Goal: Task Accomplishment & Management: Complete application form

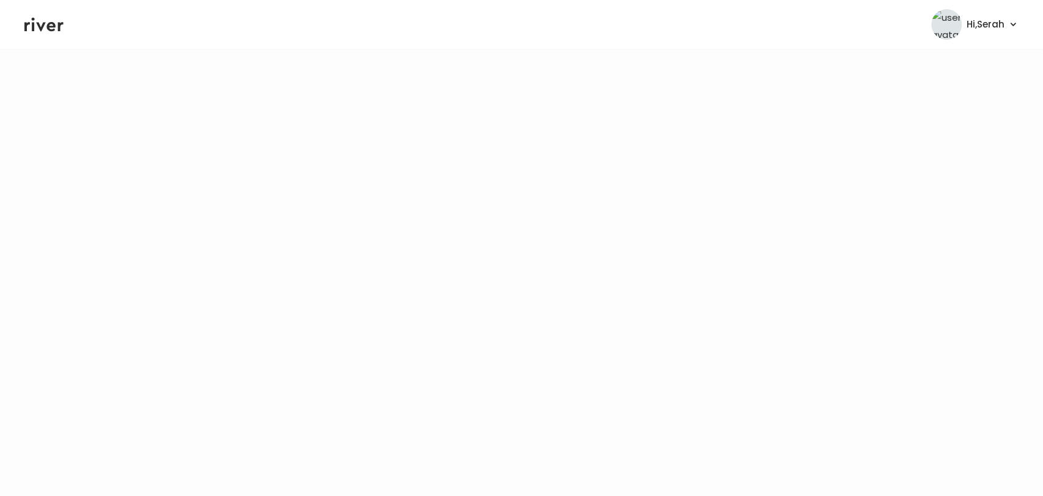
click at [37, 26] on icon at bounding box center [43, 24] width 39 height 18
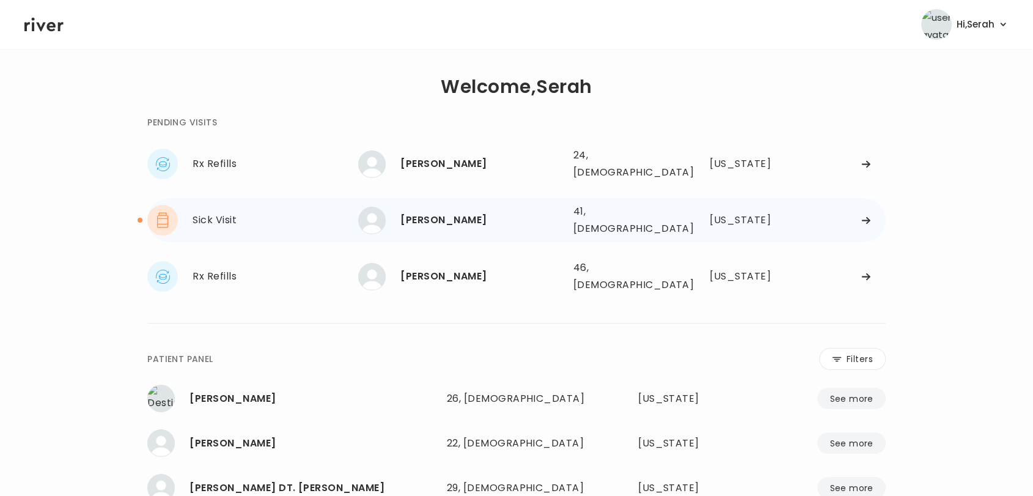
click at [444, 227] on div "Sick Visit [PERSON_NAME] [PERSON_NAME] 41, [DEMOGRAPHIC_DATA] See more 41, [DEM…" at bounding box center [516, 220] width 738 height 44
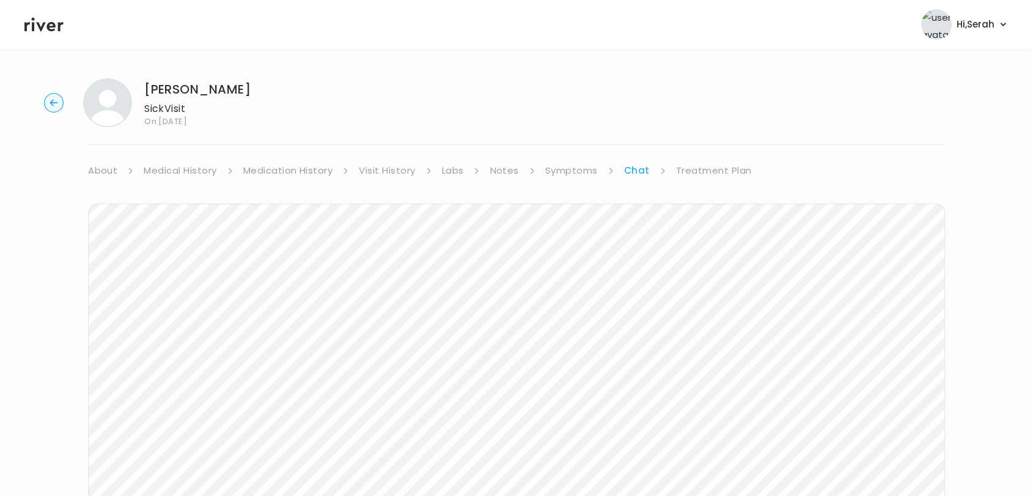
click at [691, 163] on link "Treatment Plan" at bounding box center [714, 170] width 76 height 17
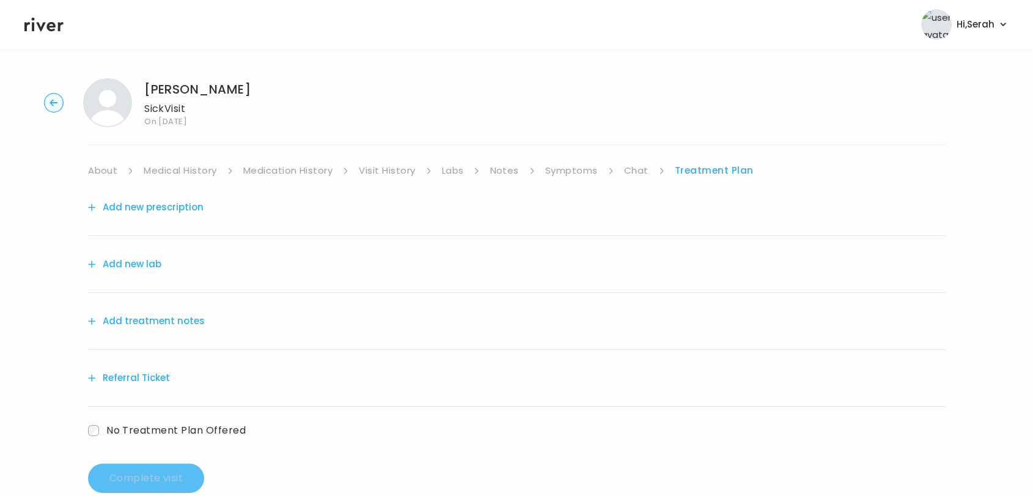
click at [136, 260] on button "Add new lab" at bounding box center [124, 263] width 73 height 17
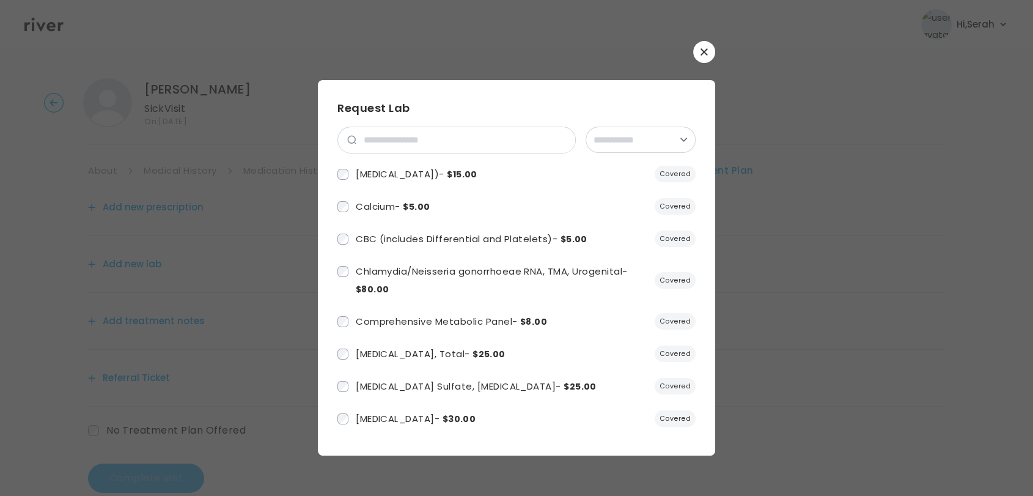
click at [709, 46] on button "button" at bounding box center [704, 52] width 22 height 22
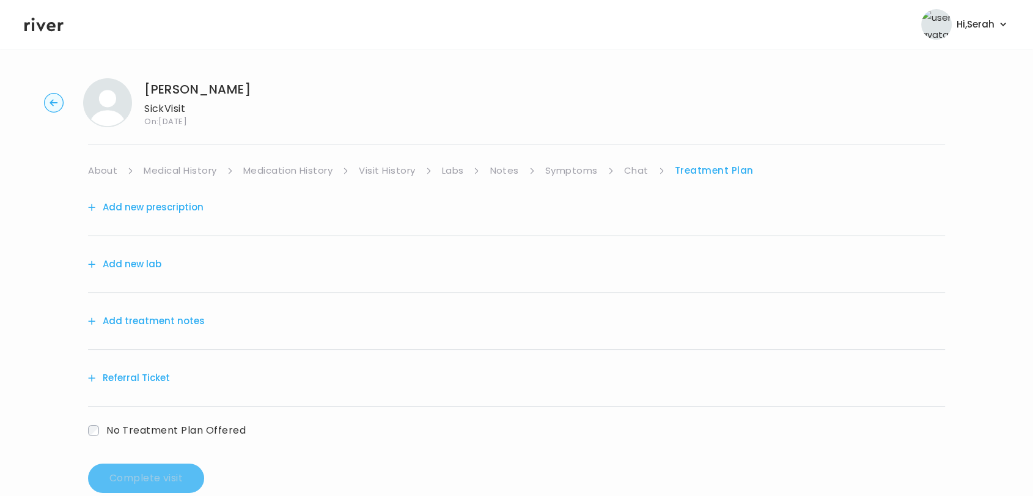
click at [153, 312] on button "Add treatment notes" at bounding box center [146, 320] width 117 height 17
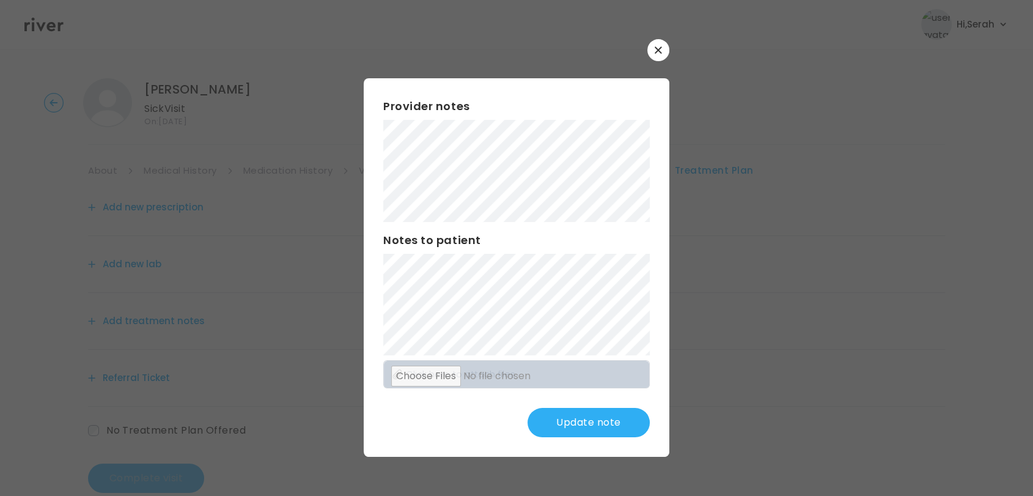
click at [582, 420] on button "Update note" at bounding box center [588, 422] width 122 height 29
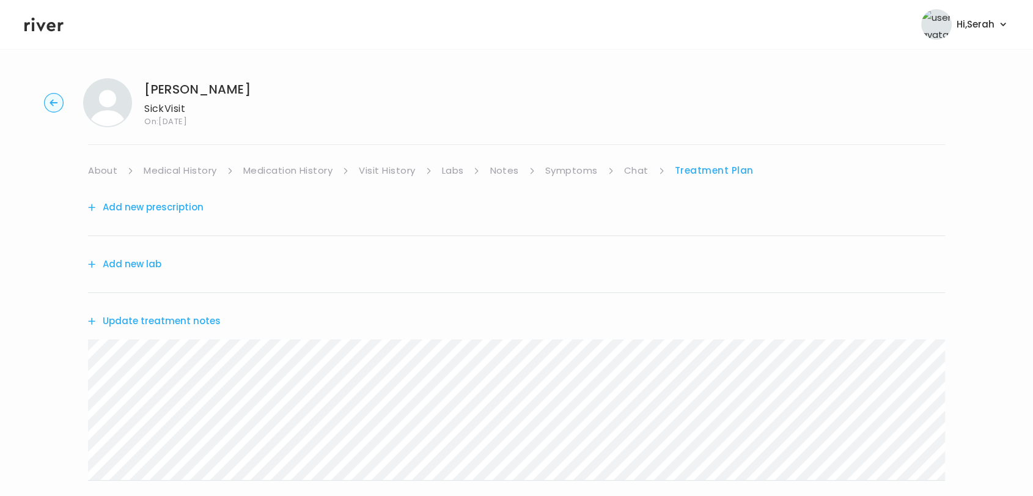
scroll to position [156, 0]
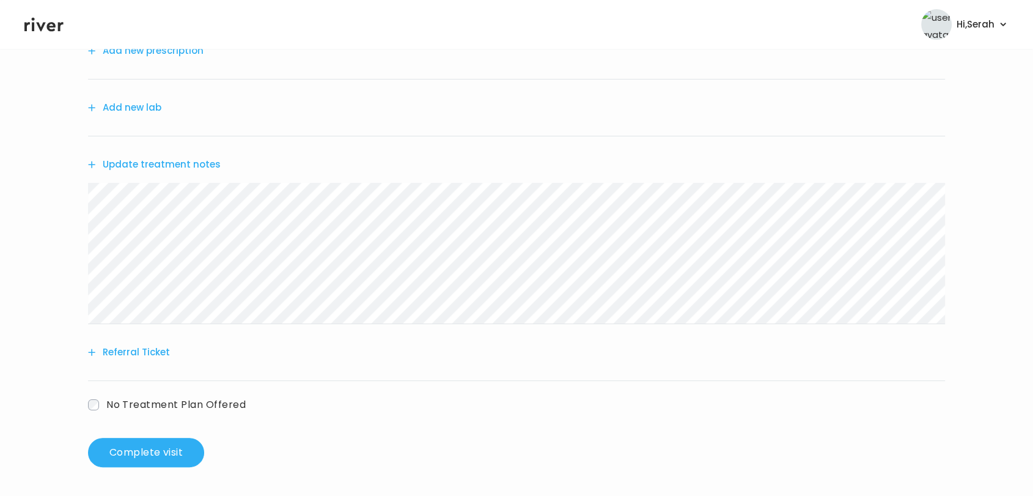
click at [168, 407] on span "No Treatment Plan Offered" at bounding box center [175, 404] width 139 height 14
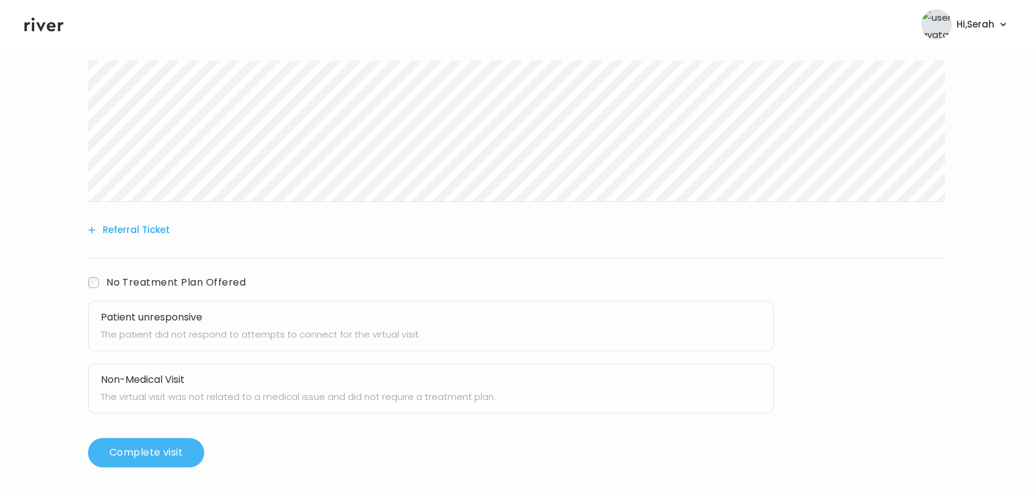
click at [159, 446] on button "Complete visit" at bounding box center [146, 452] width 116 height 29
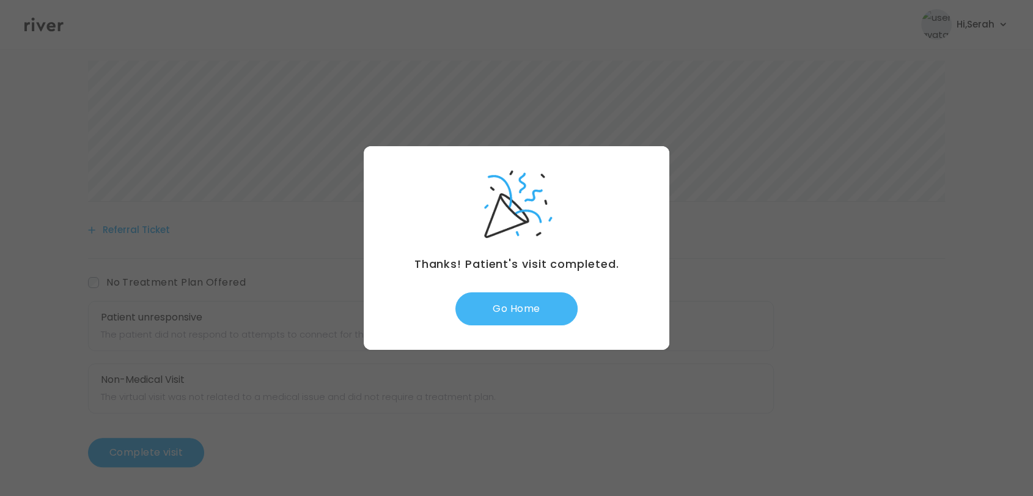
click at [511, 304] on button "Go Home" at bounding box center [516, 308] width 122 height 33
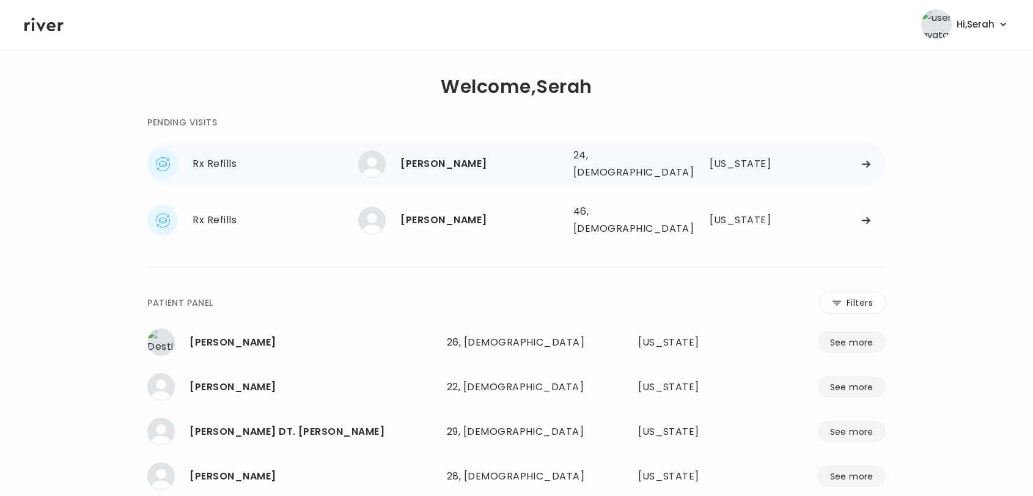
click at [431, 157] on div "ARDEN RENARD" at bounding box center [481, 163] width 163 height 17
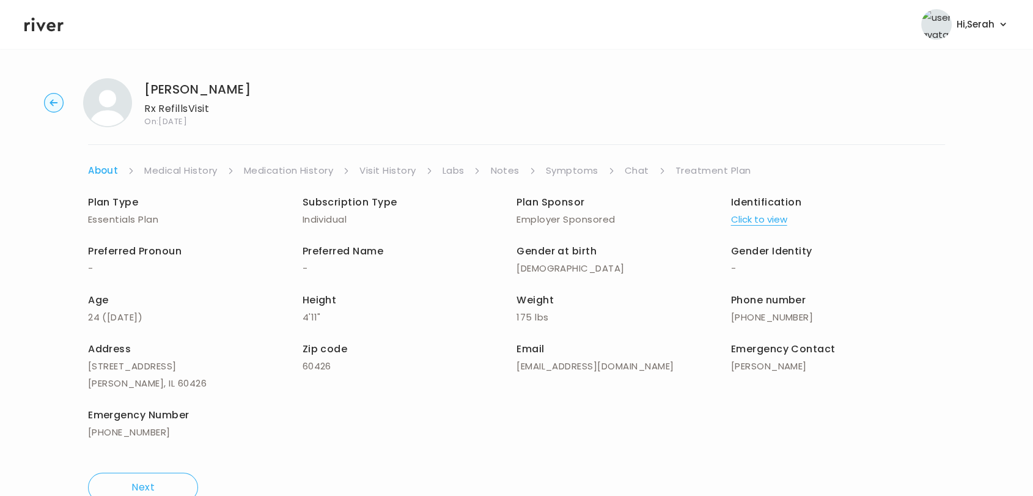
click at [563, 166] on link "Symptoms" at bounding box center [572, 170] width 53 height 17
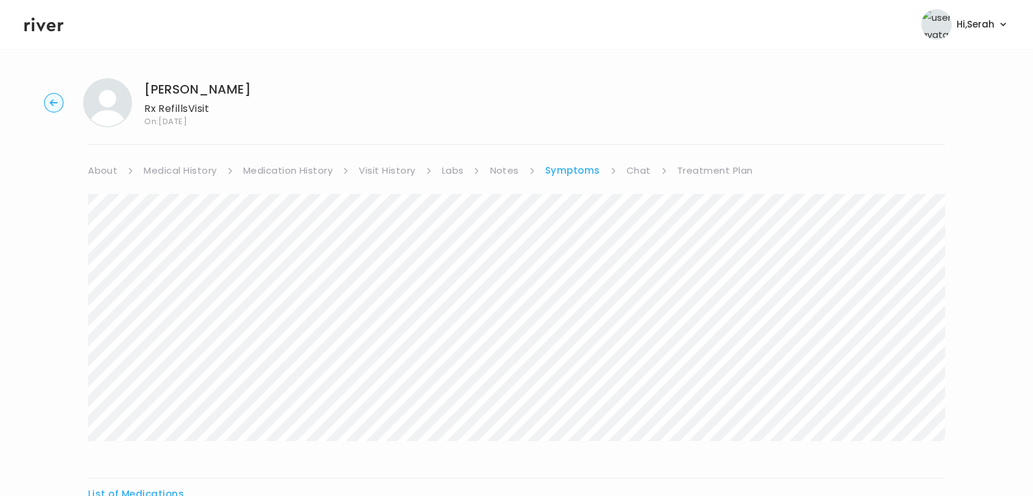
scroll to position [150, 0]
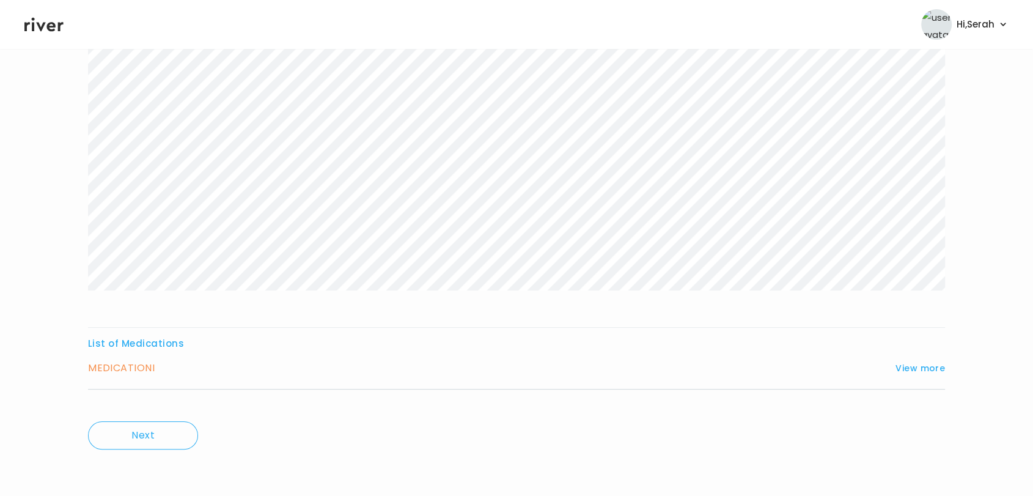
click at [907, 355] on div "List of Medications MEDICATION I View more Who originally prescribed the medica…" at bounding box center [516, 362] width 857 height 54
click at [907, 362] on button "View more" at bounding box center [919, 368] width 49 height 15
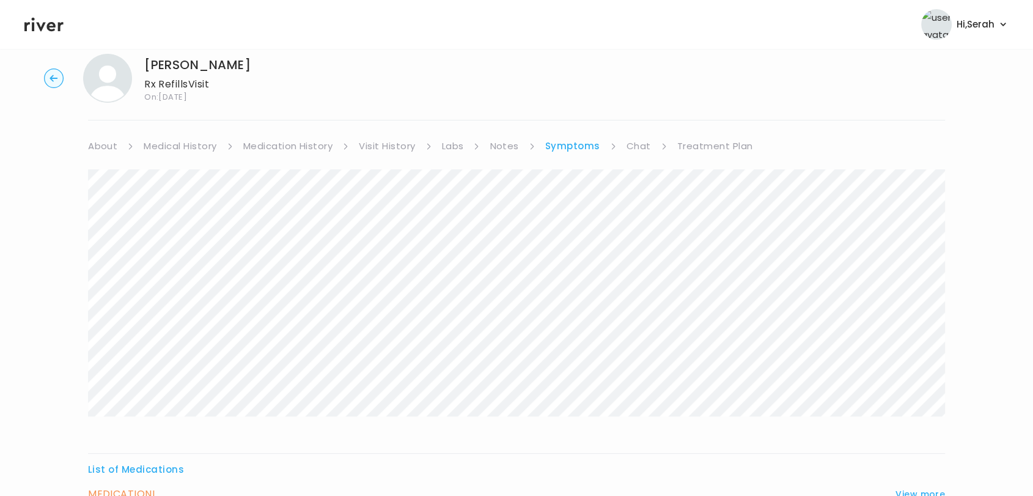
scroll to position [0, 0]
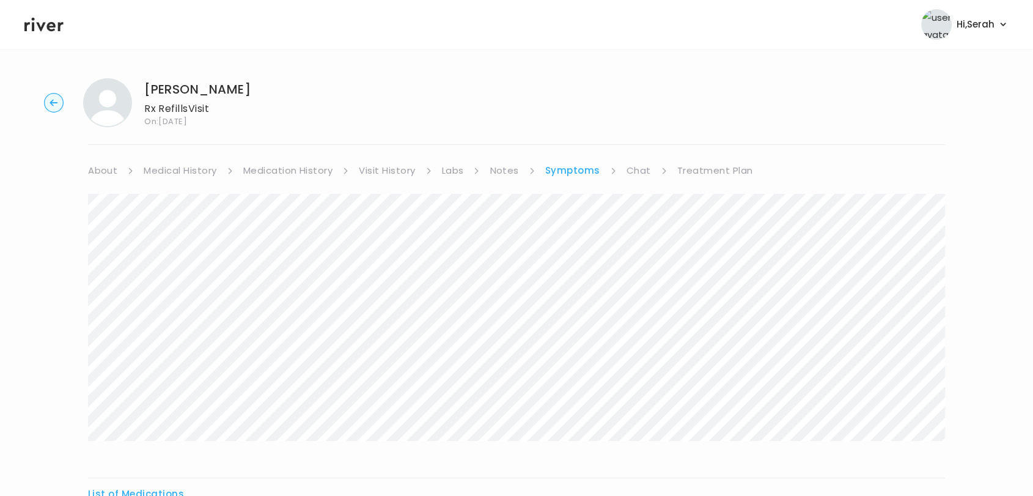
click at [290, 170] on link "Medication History" at bounding box center [288, 170] width 90 height 17
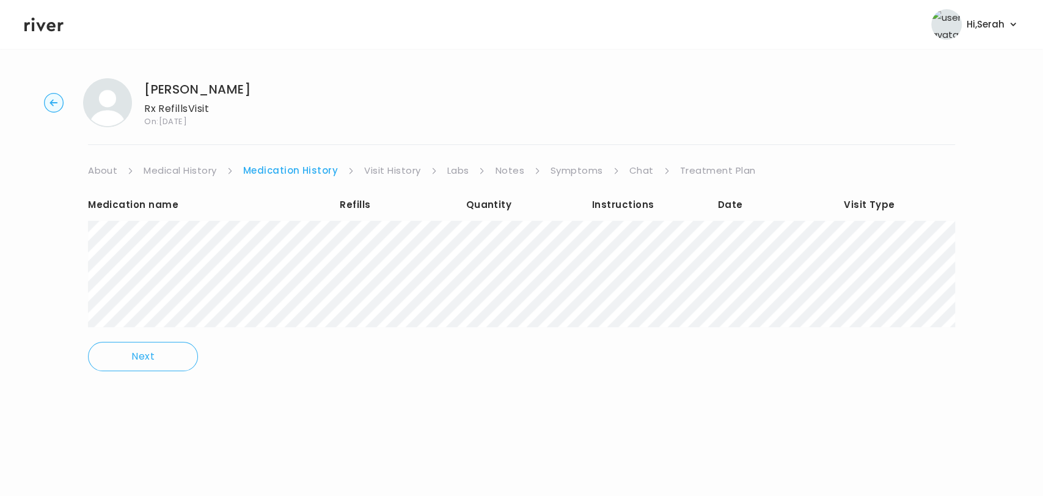
click at [582, 172] on link "Symptoms" at bounding box center [577, 170] width 53 height 17
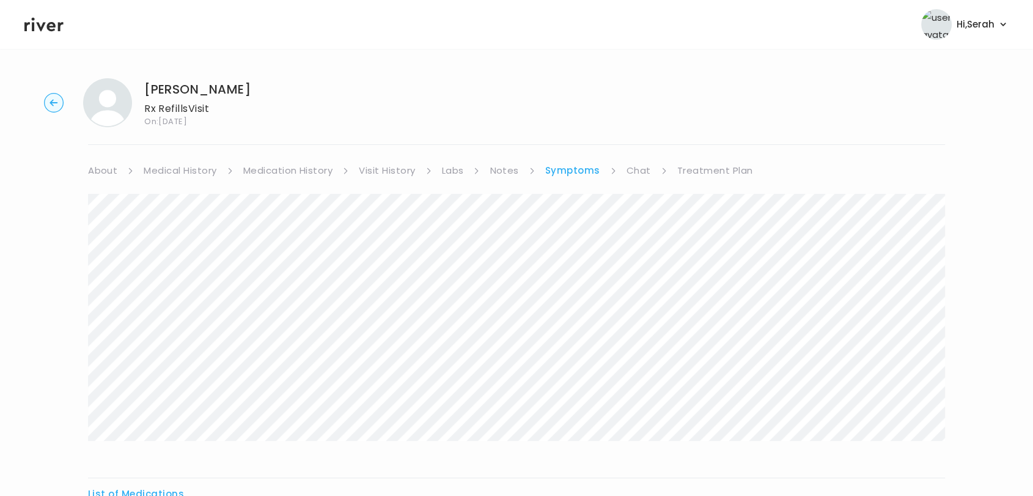
click at [637, 166] on link "Chat" at bounding box center [638, 170] width 24 height 17
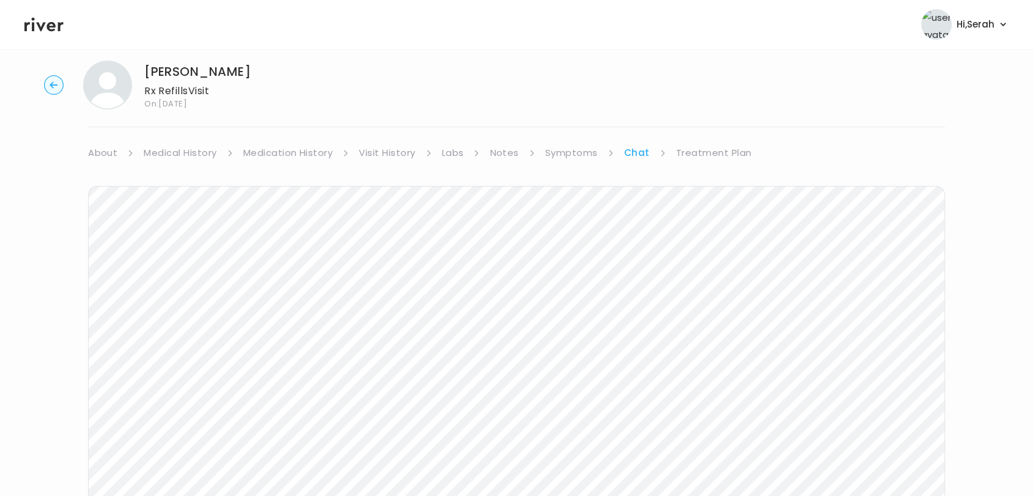
scroll to position [81, 0]
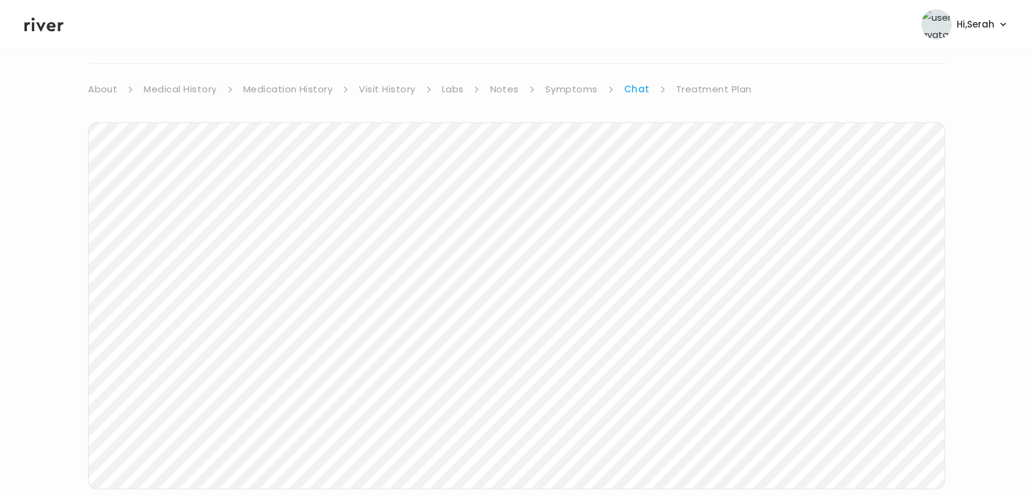
click at [572, 99] on div "Next Ping message sent" at bounding box center [516, 333] width 857 height 471
click at [565, 94] on link "Symptoms" at bounding box center [571, 89] width 53 height 17
click at [909, 433] on button "View more" at bounding box center [919, 437] width 49 height 15
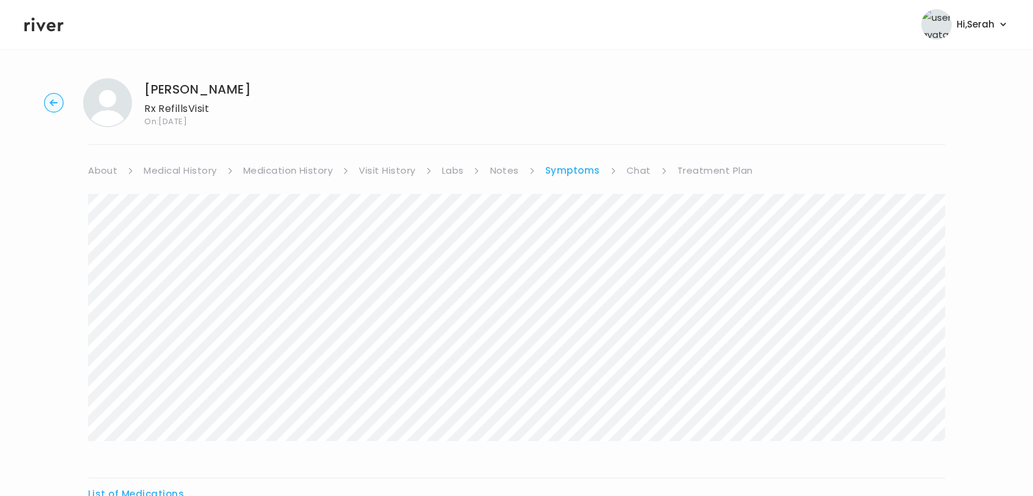
click at [694, 170] on link "Treatment Plan" at bounding box center [715, 170] width 76 height 17
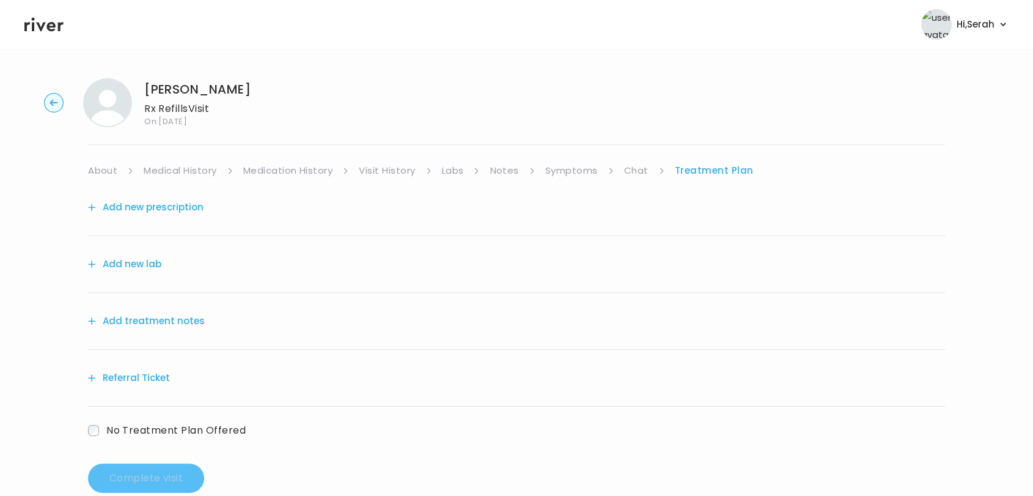
click at [166, 199] on button "Add new prescription" at bounding box center [145, 207] width 115 height 17
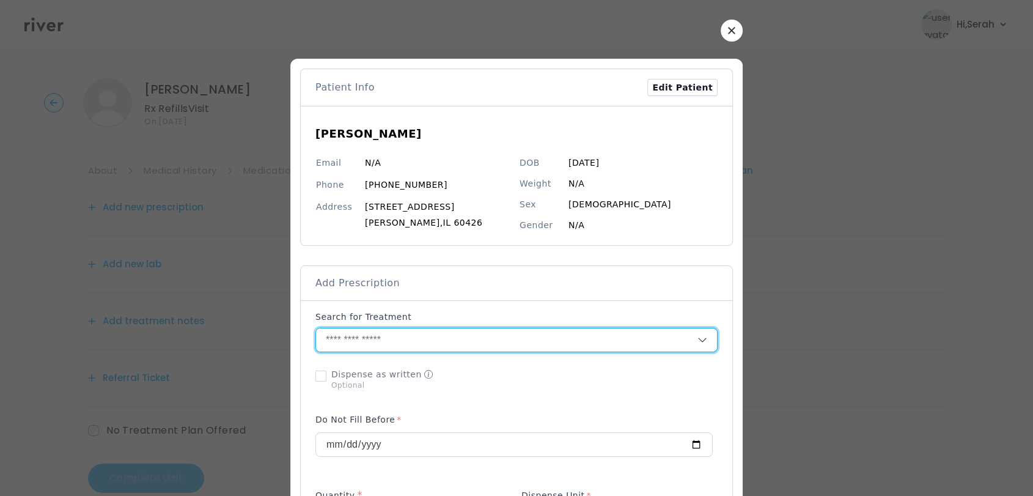
click at [407, 334] on input "text" at bounding box center [506, 339] width 381 height 23
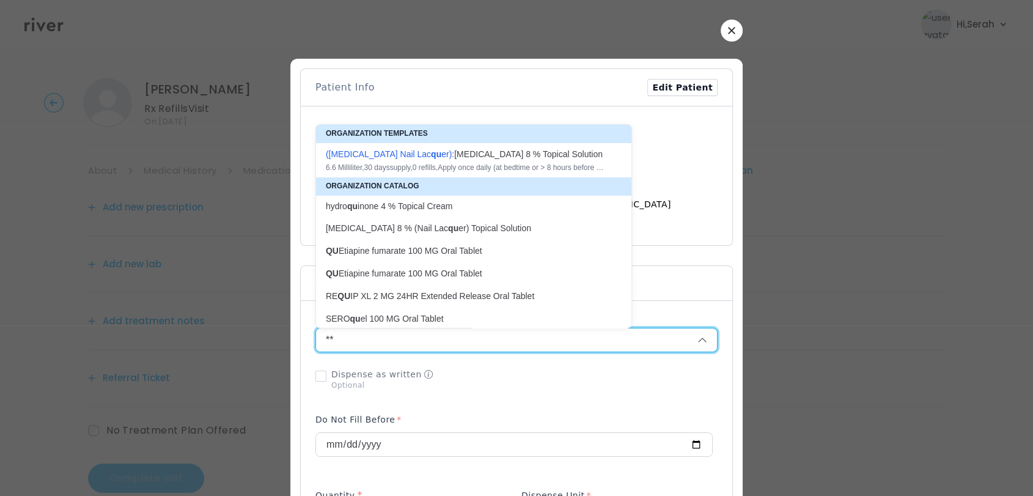
click at [406, 277] on p "QU Etiapine fumarate 100 MG Oral Tablet" at bounding box center [466, 274] width 281 height 12
type input "**********"
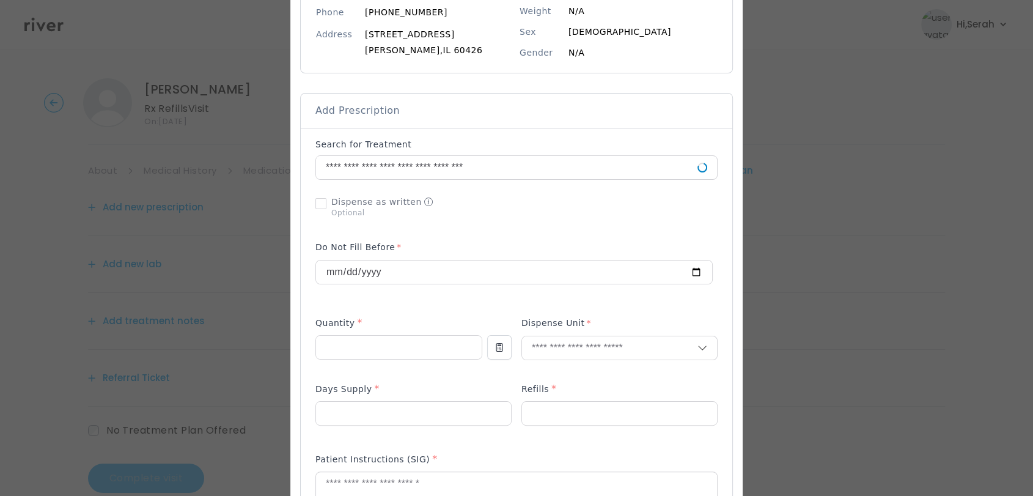
scroll to position [174, 0]
click at [362, 337] on input "number" at bounding box center [399, 345] width 166 height 23
type input "**"
click at [566, 375] on p "Tablet" at bounding box center [619, 372] width 161 height 18
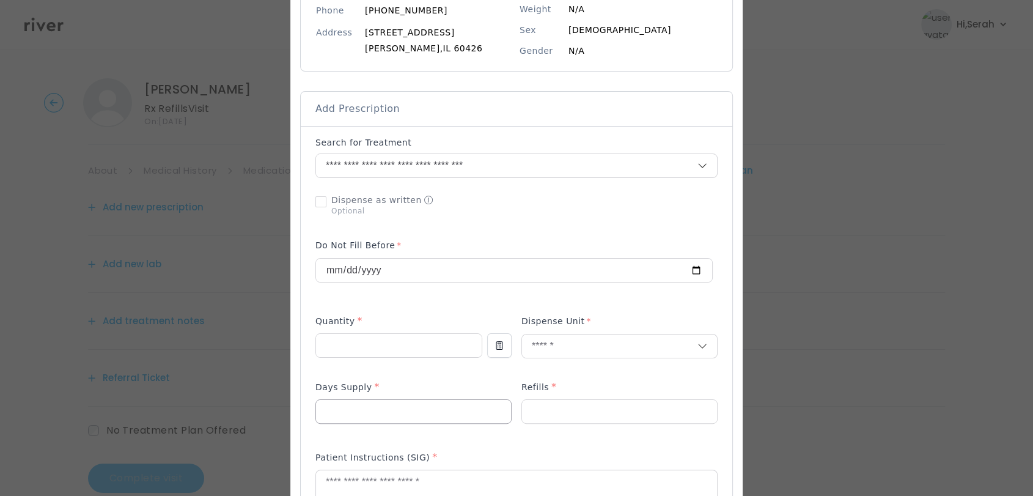
click at [439, 400] on input "number" at bounding box center [413, 411] width 195 height 23
type input "**"
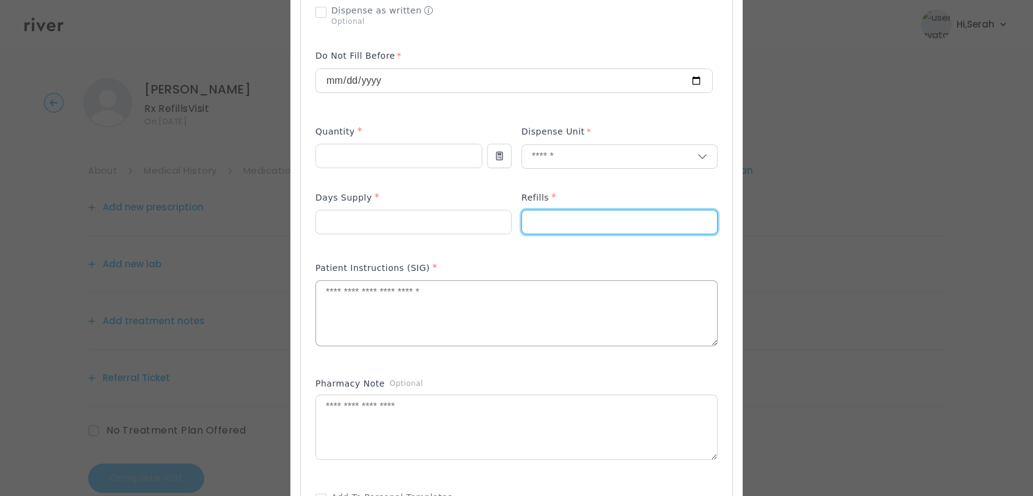
scroll to position [368, 0]
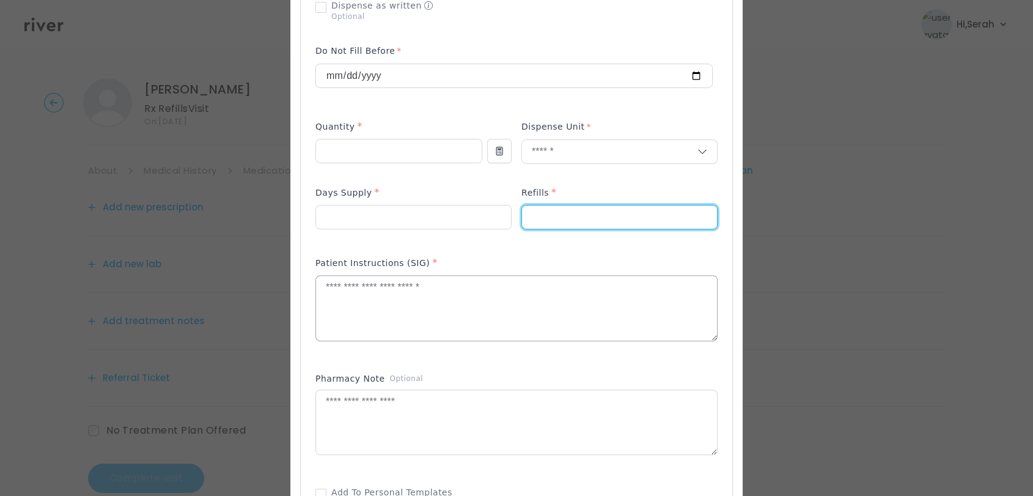
type input "*"
click at [468, 316] on textarea at bounding box center [516, 308] width 401 height 65
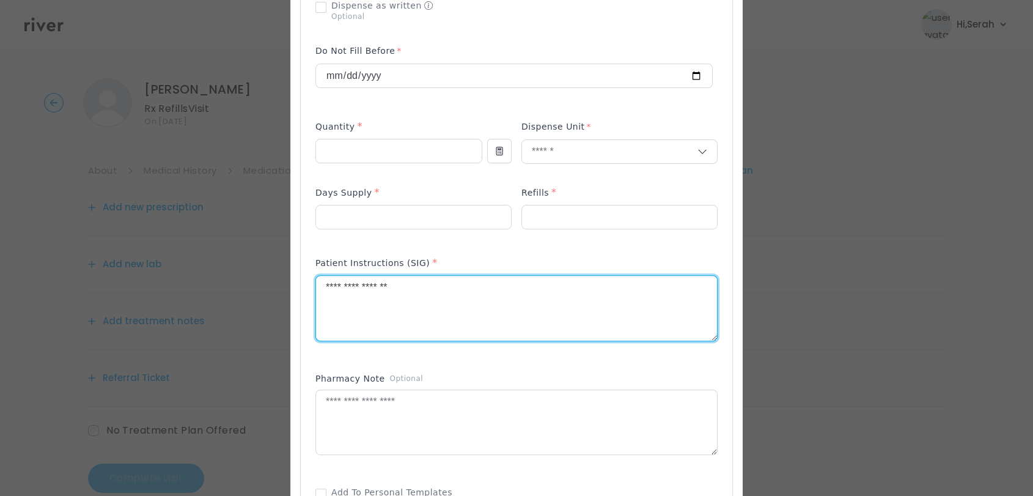
type textarea "**********"
click at [515, 362] on div "Add Prescription to Order" at bounding box center [516, 241] width 402 height 598
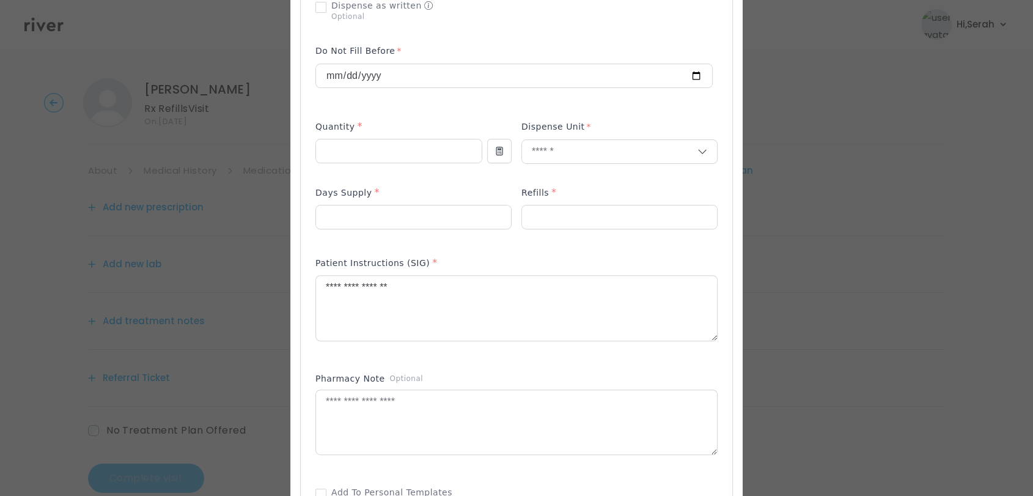
scroll to position [523, 0]
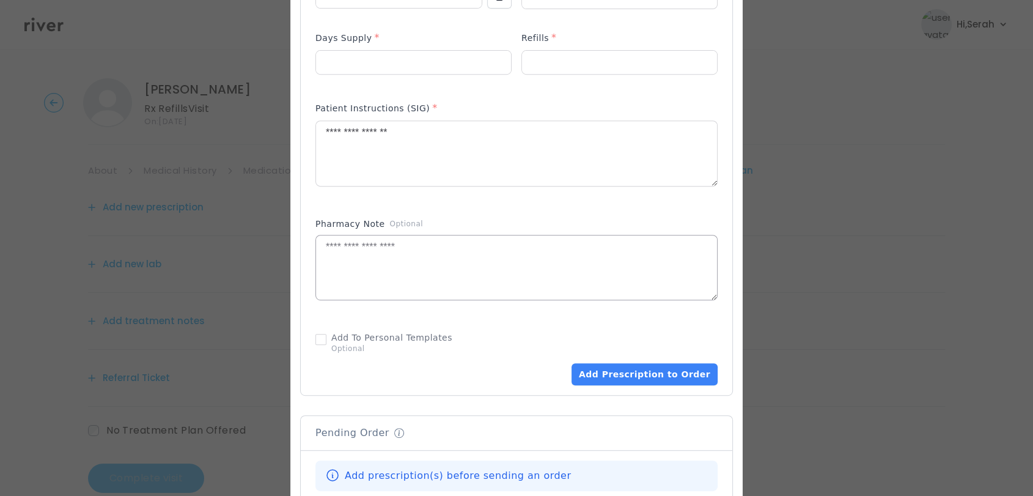
click at [427, 247] on textarea at bounding box center [516, 267] width 401 height 65
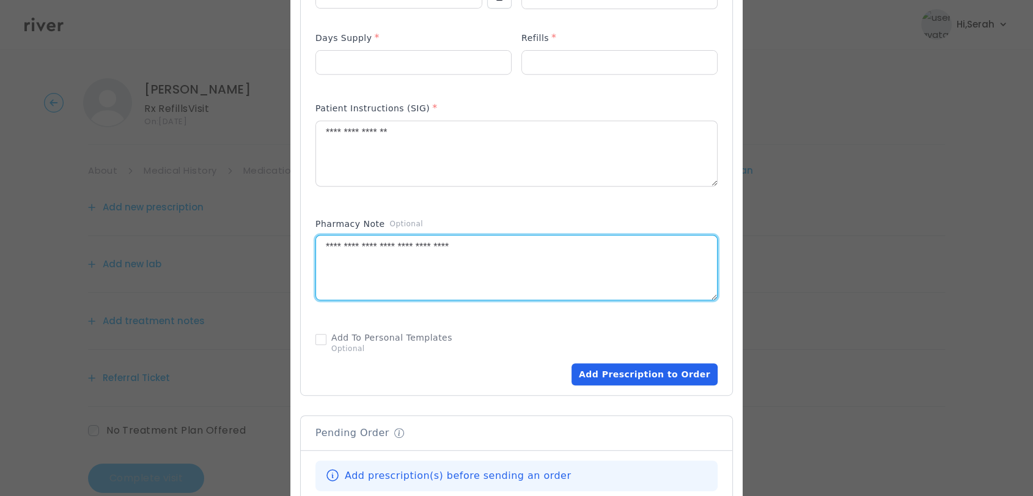
type textarea "**********"
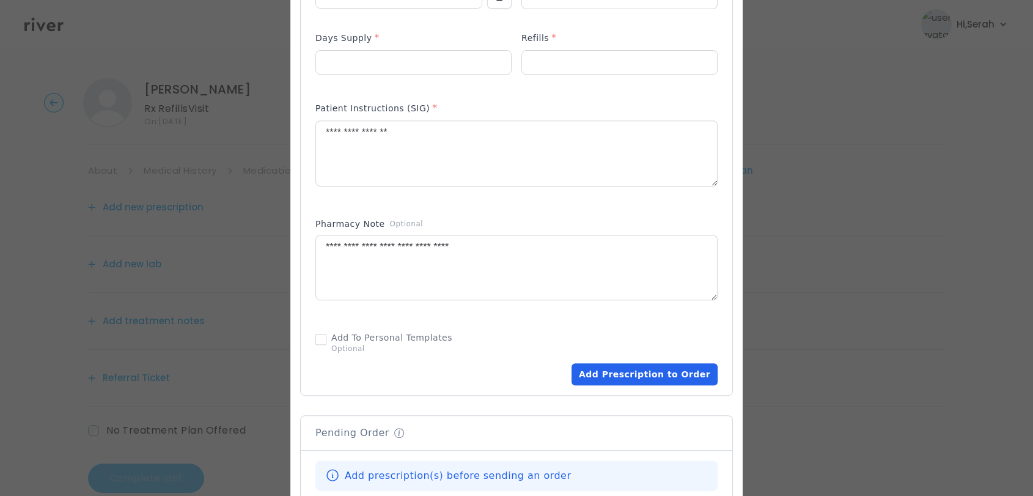
click at [609, 372] on button "Add Prescription to Order" at bounding box center [644, 374] width 146 height 22
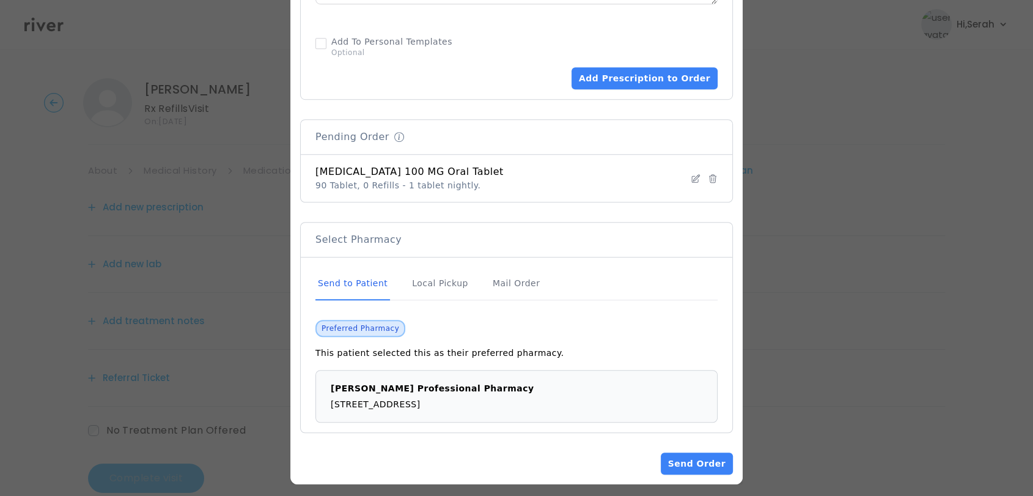
scroll to position [819, 0]
click at [681, 458] on button "Send Order" at bounding box center [697, 463] width 72 height 22
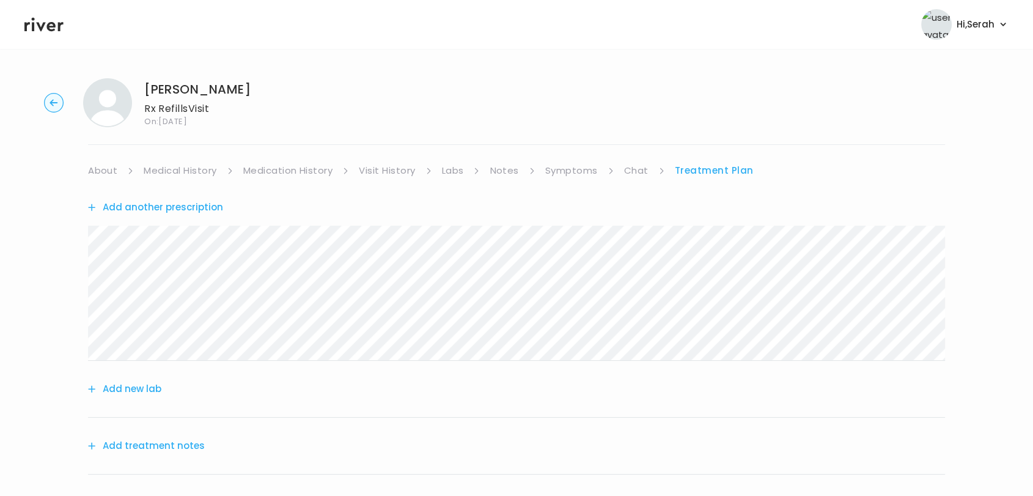
click at [567, 170] on link "Symptoms" at bounding box center [571, 170] width 53 height 17
click at [697, 169] on link "Treatment Plan" at bounding box center [715, 170] width 76 height 17
click at [170, 441] on button "Add treatment notes" at bounding box center [146, 445] width 117 height 17
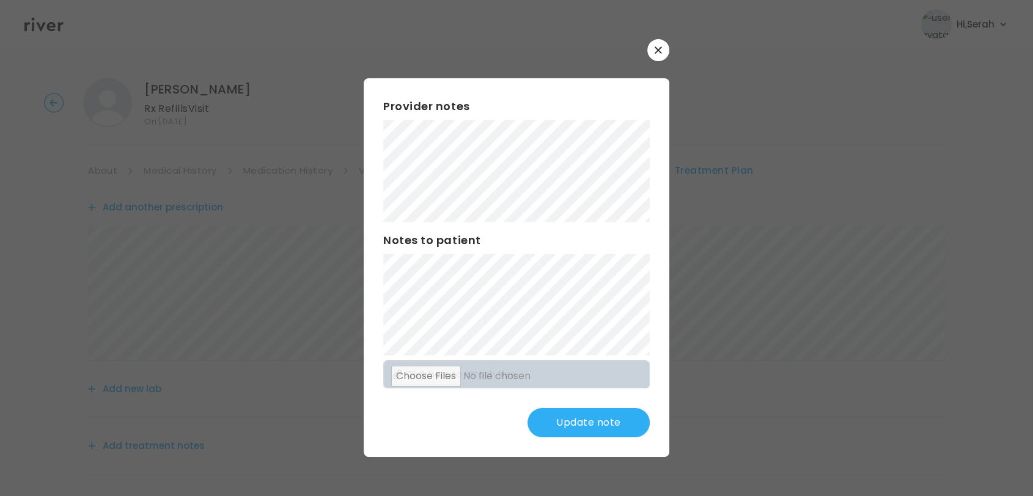
click at [557, 428] on button "Update note" at bounding box center [588, 422] width 122 height 29
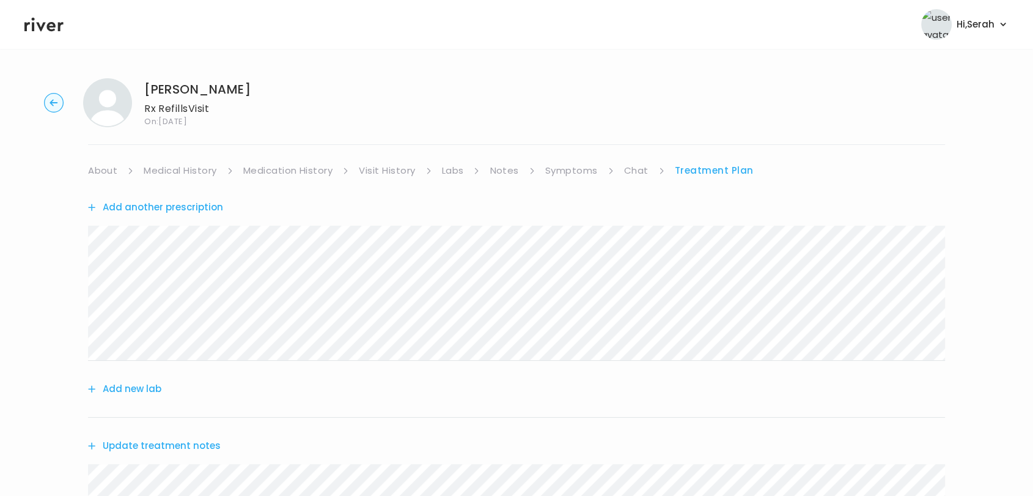
scroll to position [282, 0]
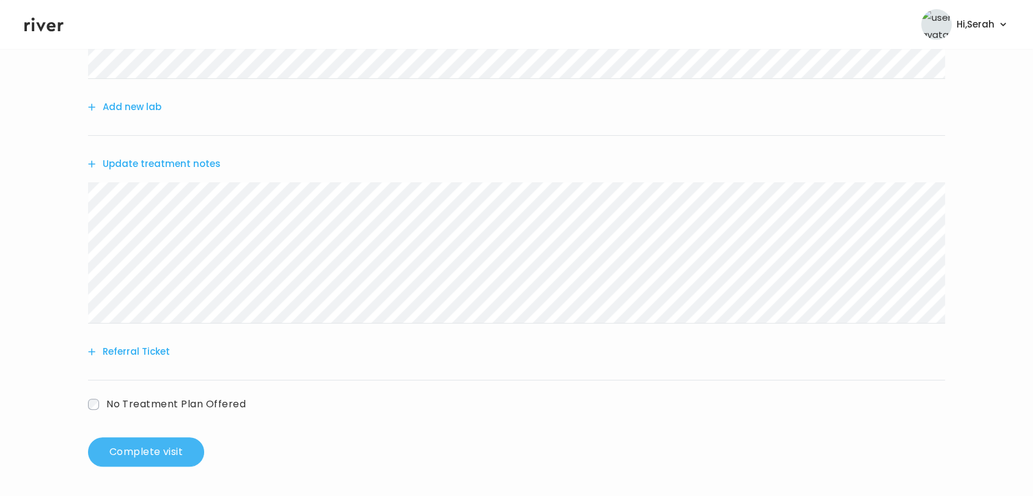
click at [159, 444] on button "Complete visit" at bounding box center [146, 451] width 116 height 29
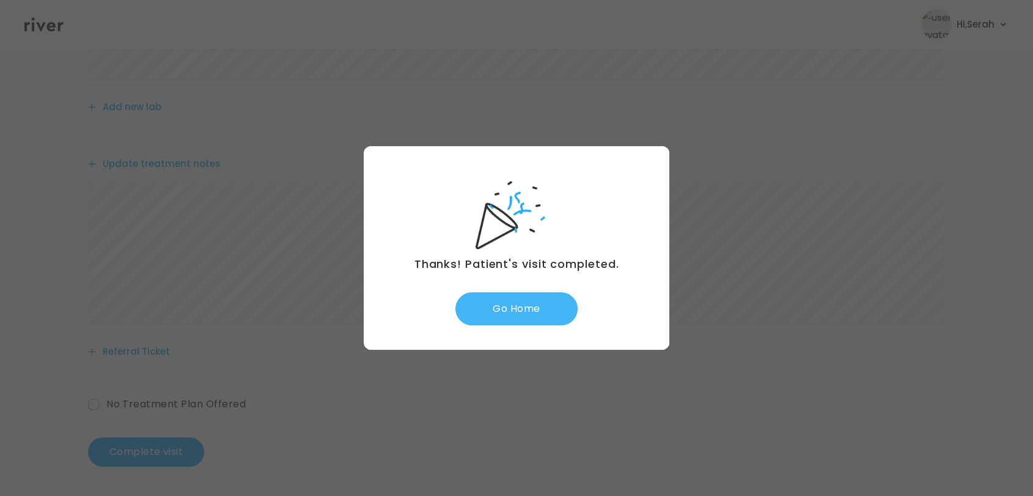
click at [533, 313] on button "Go Home" at bounding box center [516, 308] width 122 height 33
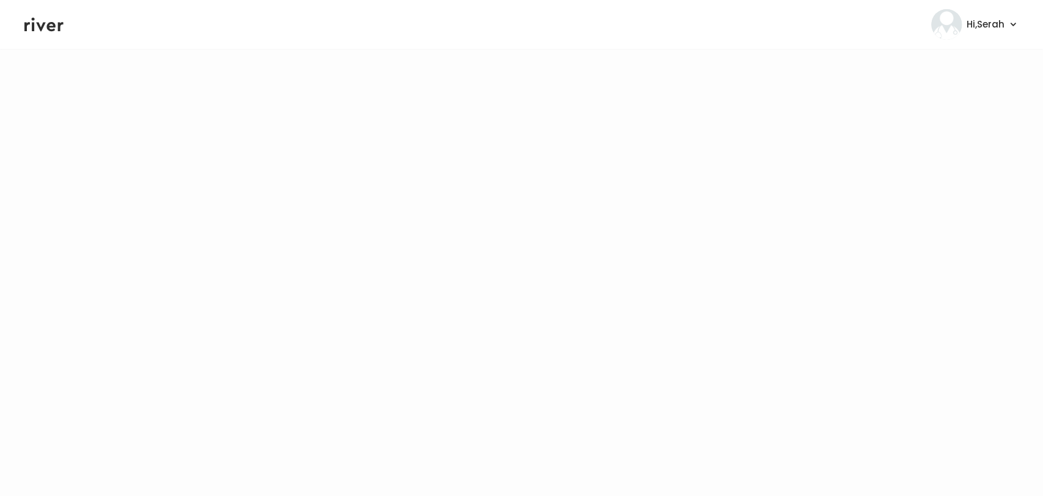
click at [49, 21] on icon at bounding box center [43, 24] width 39 height 18
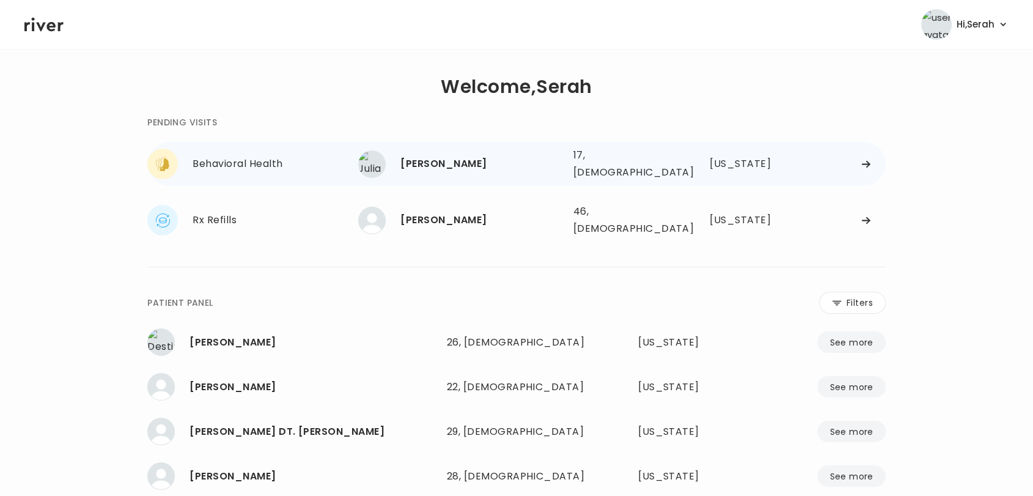
click at [431, 164] on div "[PERSON_NAME]" at bounding box center [481, 163] width 163 height 17
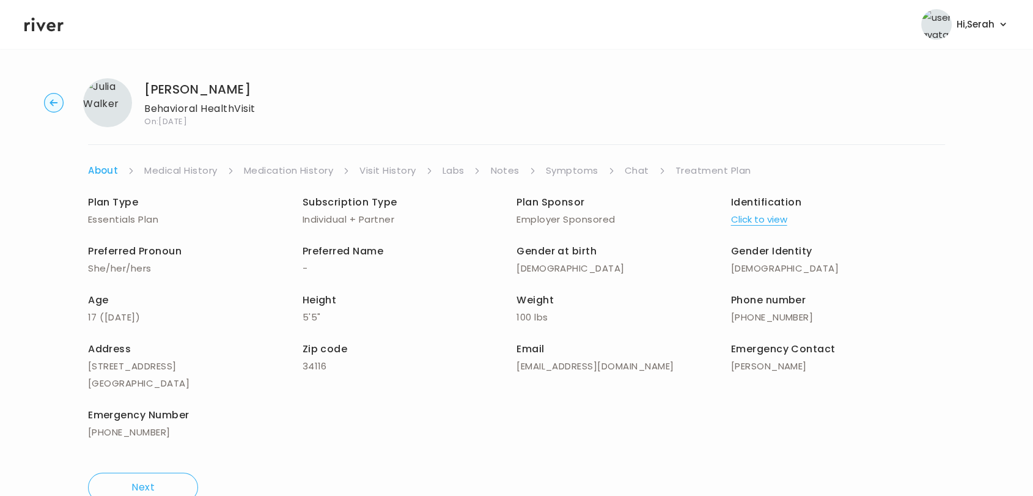
click at [568, 172] on link "Symptoms" at bounding box center [572, 170] width 53 height 17
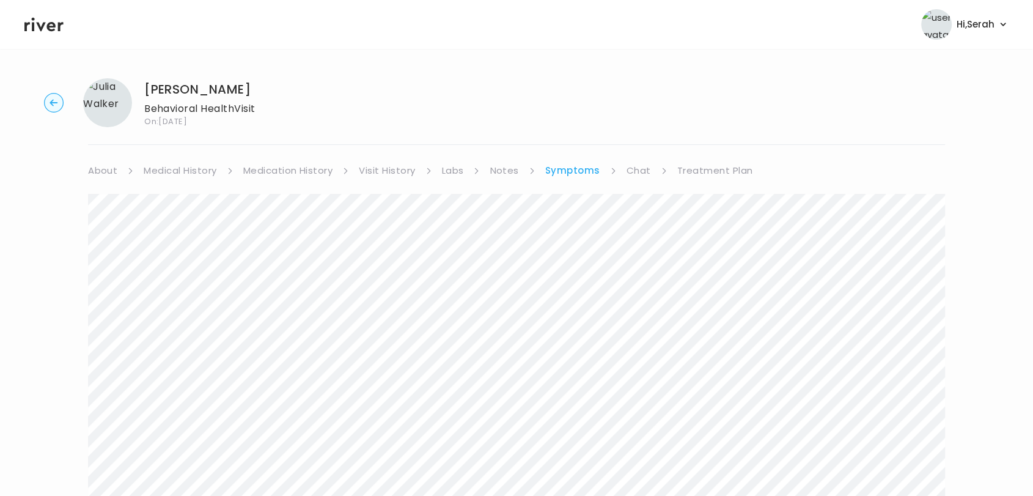
click at [167, 169] on link "Medical History" at bounding box center [180, 170] width 73 height 17
click at [643, 163] on link "Chat" at bounding box center [641, 170] width 24 height 17
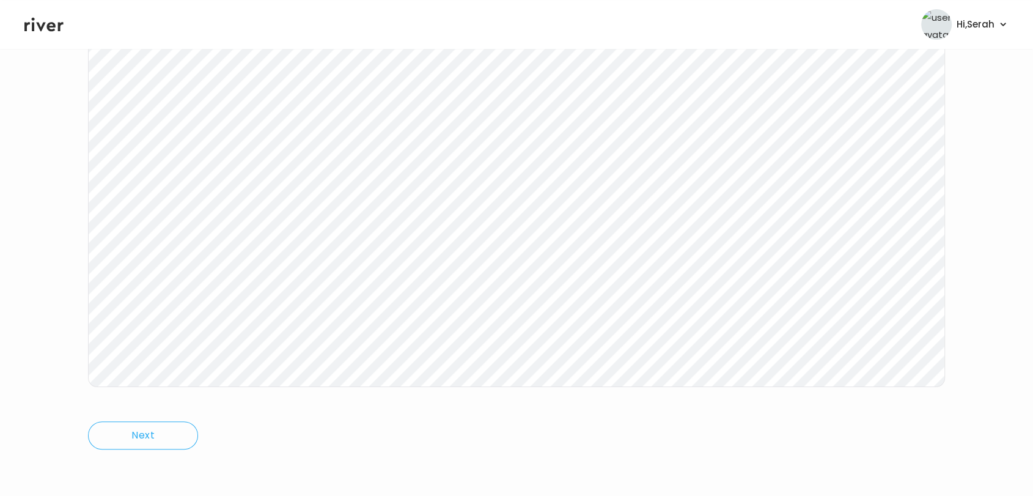
click at [53, 18] on icon at bounding box center [43, 24] width 39 height 18
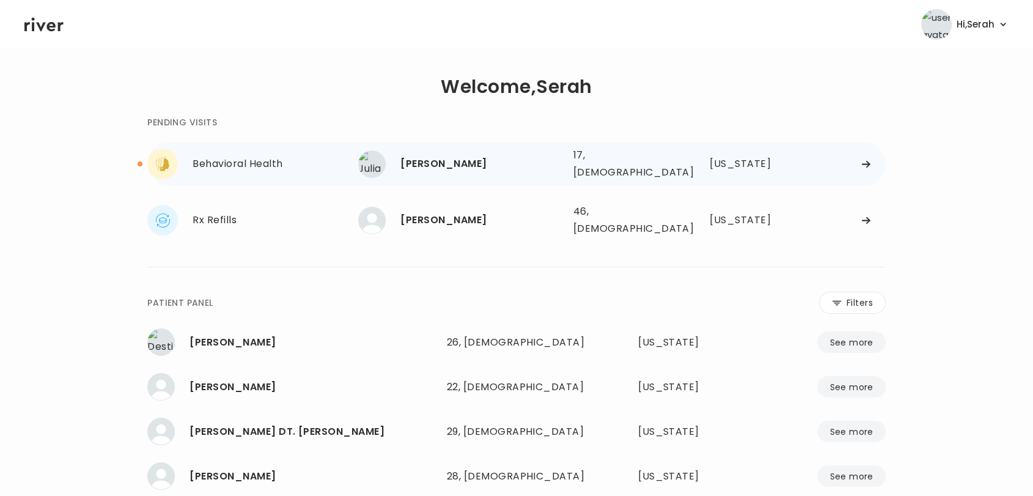
click at [479, 169] on div "[PERSON_NAME] 17, [DEMOGRAPHIC_DATA] See more" at bounding box center [460, 163] width 205 height 27
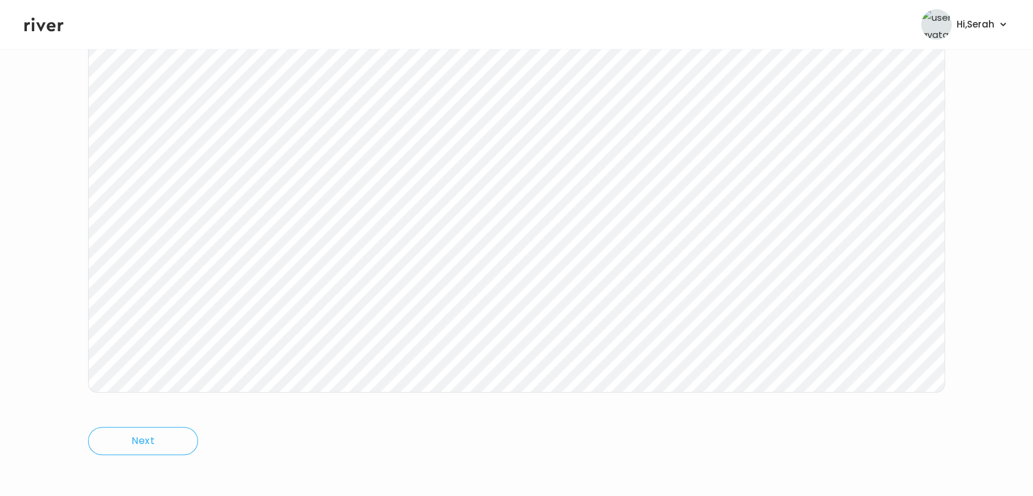
scroll to position [178, 0]
click at [24, 25] on icon at bounding box center [43, 25] width 39 height 14
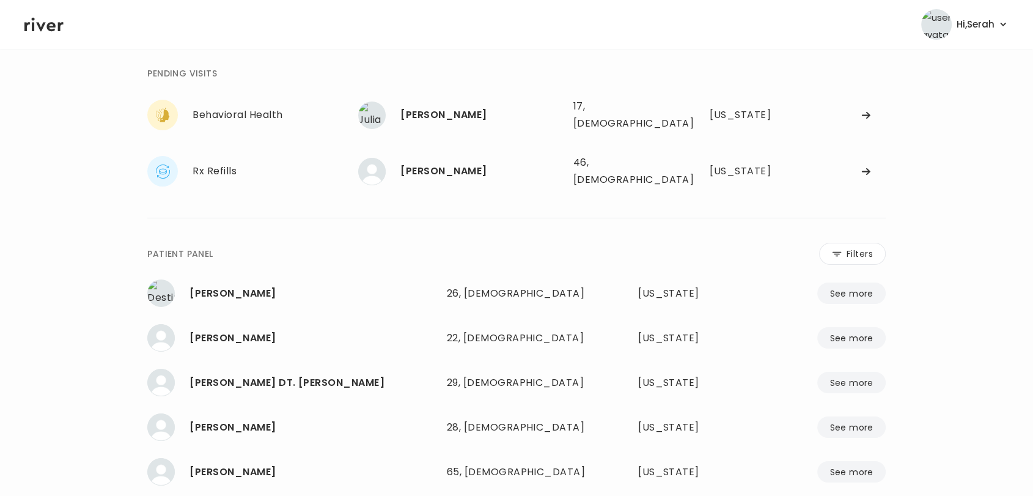
scroll to position [52, 0]
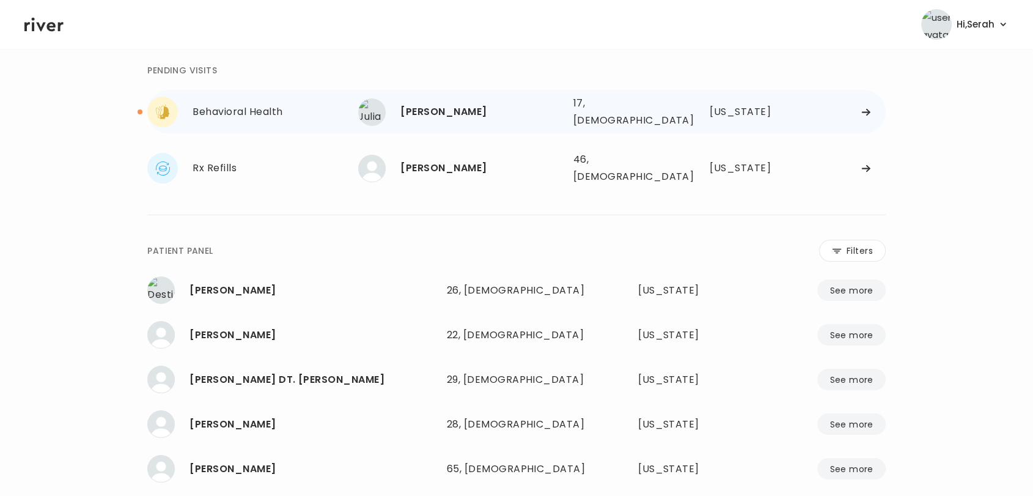
click at [435, 103] on div "[PERSON_NAME]" at bounding box center [481, 111] width 163 height 17
click at [448, 119] on div "Julia Walker 17, Female See more" at bounding box center [460, 111] width 205 height 27
click at [431, 107] on div "Julia Walker" at bounding box center [481, 111] width 163 height 17
click at [425, 105] on div "Julia Walker" at bounding box center [481, 111] width 163 height 17
click at [271, 109] on div "Behavioral Health" at bounding box center [275, 111] width 166 height 17
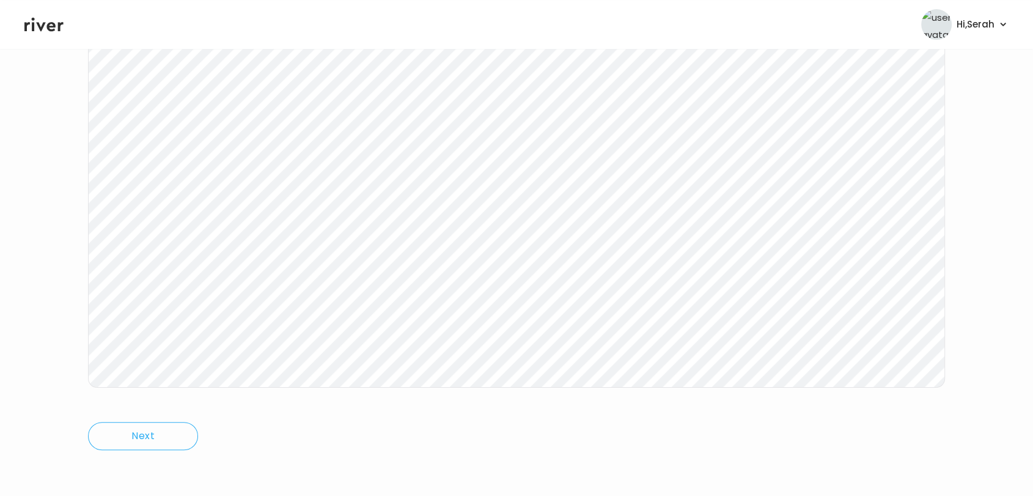
scroll to position [183, 0]
click at [36, 21] on icon at bounding box center [43, 24] width 39 height 18
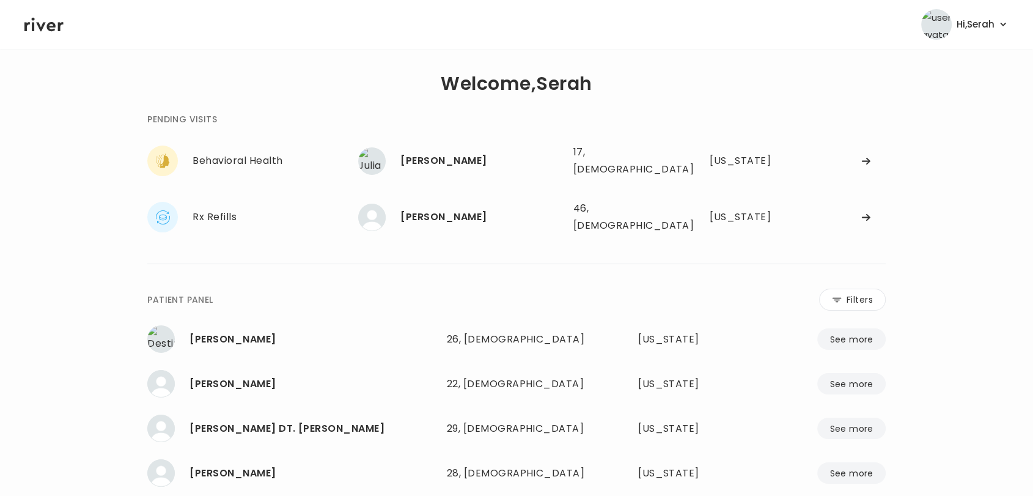
scroll to position [2, 0]
click at [427, 160] on div "Julia Walker" at bounding box center [481, 161] width 163 height 17
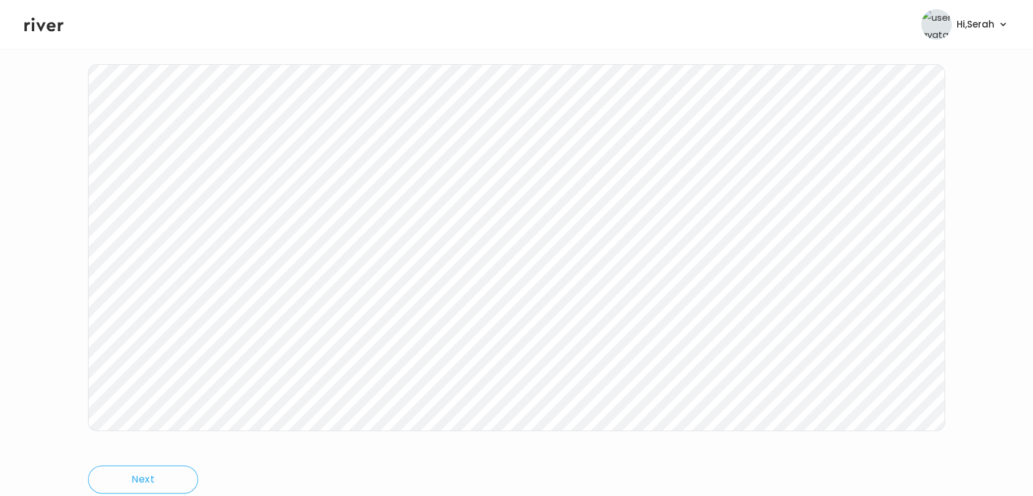
scroll to position [183, 0]
click at [35, 19] on icon at bounding box center [43, 24] width 39 height 18
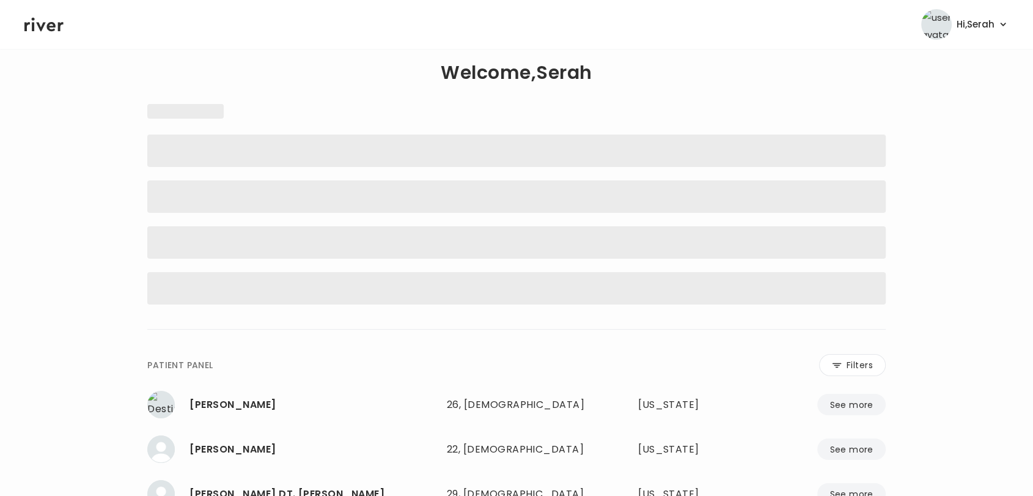
scroll to position [4, 0]
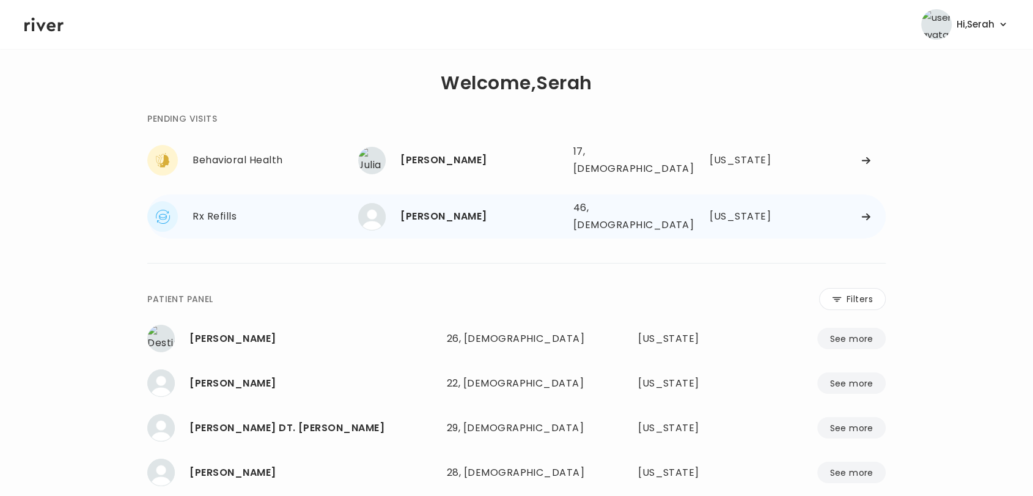
drag, startPoint x: 519, startPoint y: 198, endPoint x: 484, endPoint y: 211, distance: 37.7
click at [484, 211] on div "[PERSON_NAME]" at bounding box center [481, 216] width 163 height 17
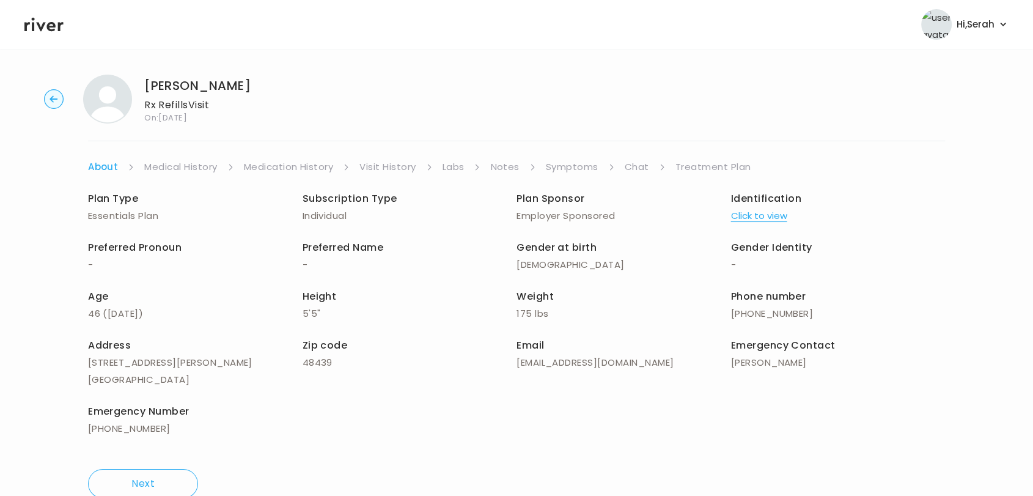
click at [637, 167] on link "Chat" at bounding box center [637, 166] width 24 height 17
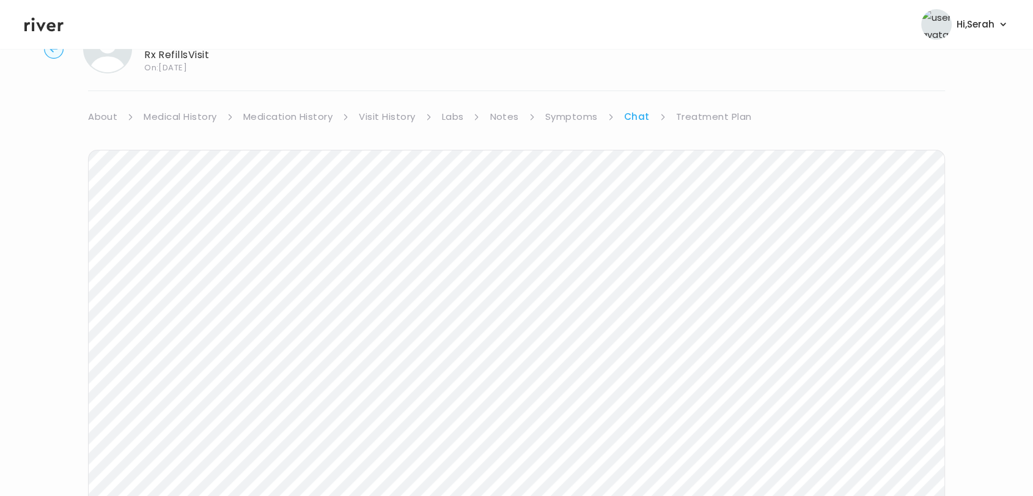
scroll to position [183, 0]
click at [35, 31] on icon at bounding box center [43, 24] width 39 height 18
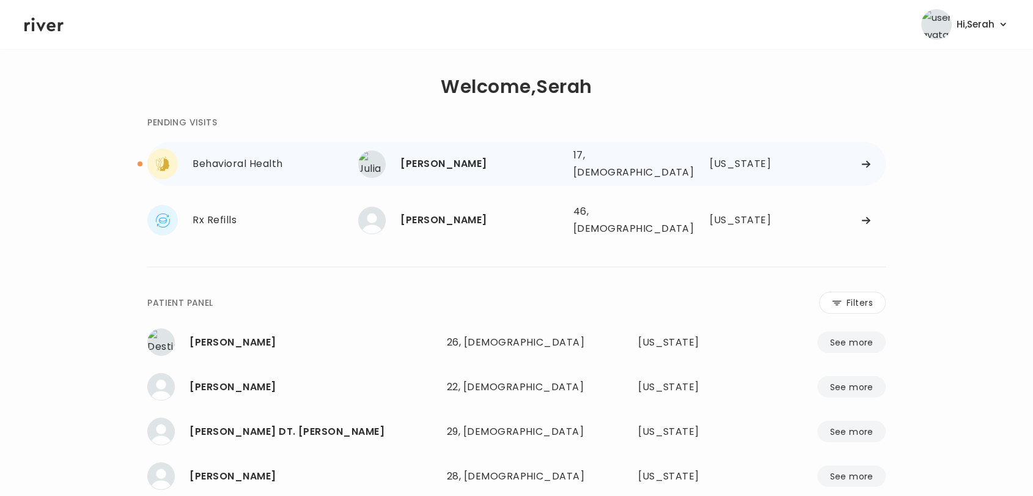
click at [457, 163] on div "Julia Walker" at bounding box center [481, 163] width 163 height 17
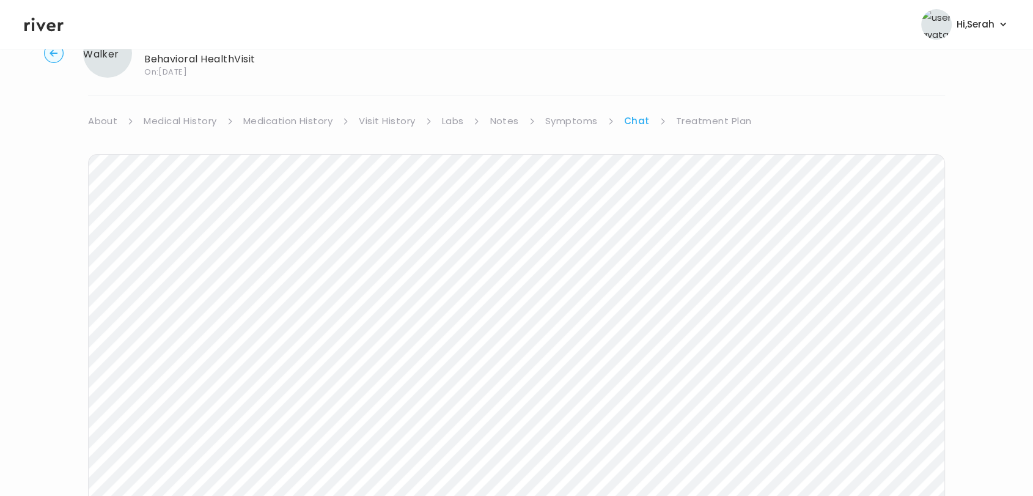
scroll to position [183, 0]
click at [37, 18] on icon at bounding box center [43, 24] width 39 height 18
